Goal: Information Seeking & Learning: Learn about a topic

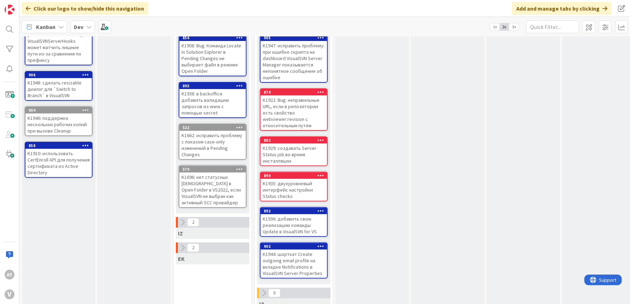
scroll to position [78, 0]
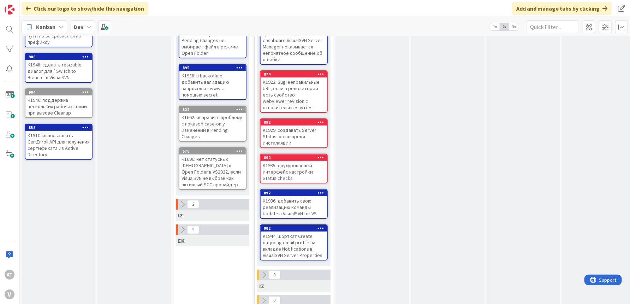
click at [272, 169] on div "K1935: двухуровневый интерфейс настройки Status checks" at bounding box center [294, 172] width 66 height 22
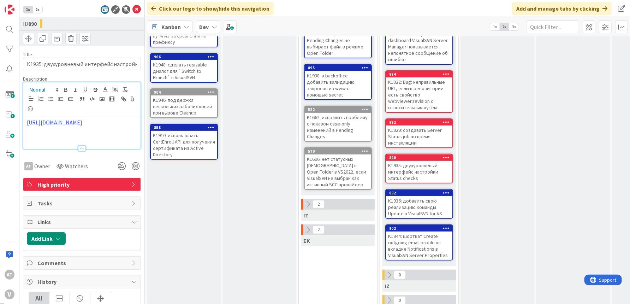
click at [42, 88] on div "[URL][DOMAIN_NAME]" at bounding box center [81, 115] width 117 height 66
click at [60, 150] on link "[URL][DOMAIN_NAME]" at bounding box center [61, 151] width 48 height 9
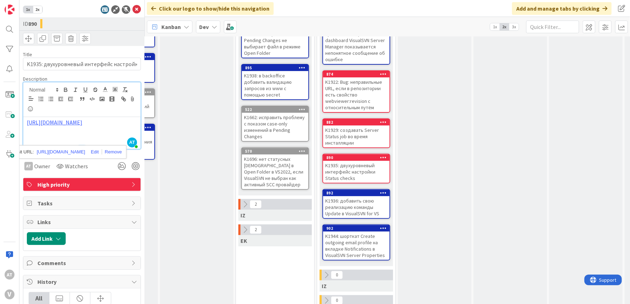
scroll to position [78, 135]
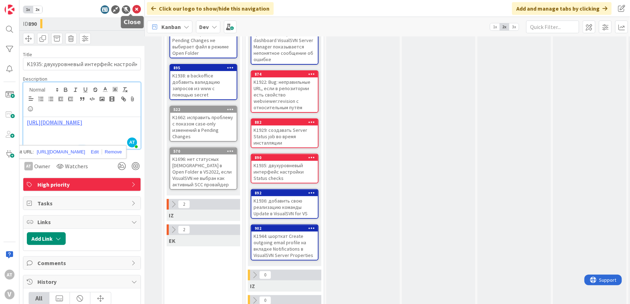
click at [132, 8] on icon at bounding box center [136, 9] width 8 height 8
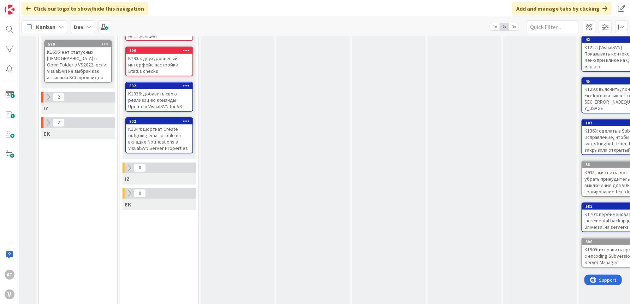
scroll to position [194, 135]
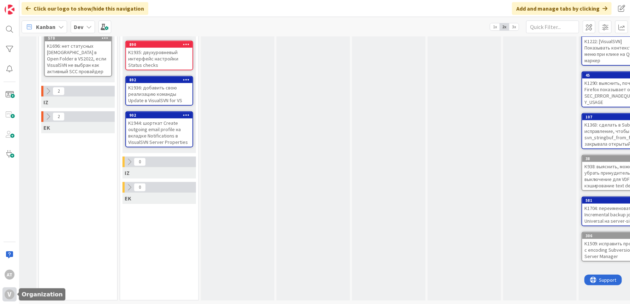
click at [10, 291] on div "V" at bounding box center [10, 294] width 10 height 10
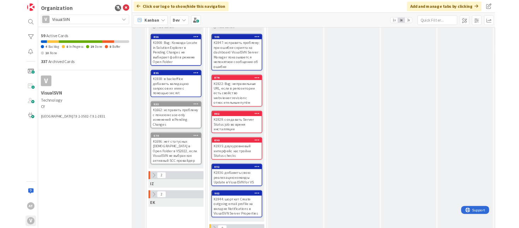
scroll to position [0, 135]
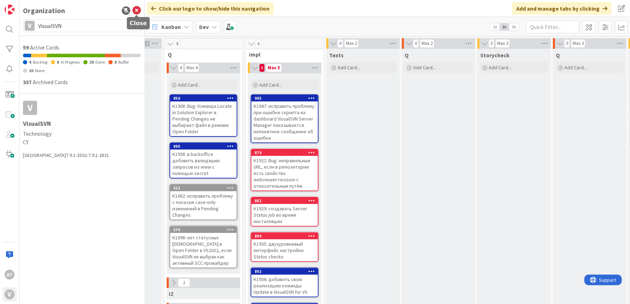
click at [136, 6] on icon at bounding box center [136, 10] width 8 height 8
